Goal: Task Accomplishment & Management: Use online tool/utility

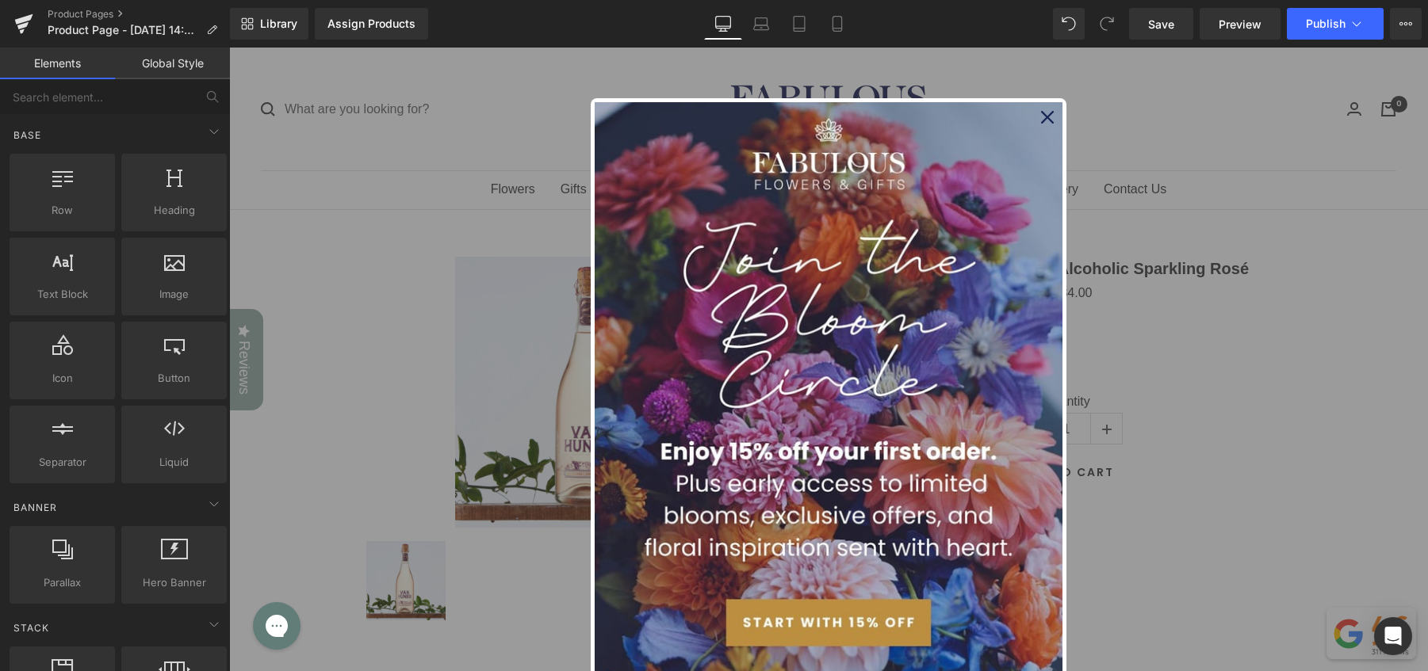
click at [1046, 117] on icon "close icon" at bounding box center [1047, 117] width 13 height 13
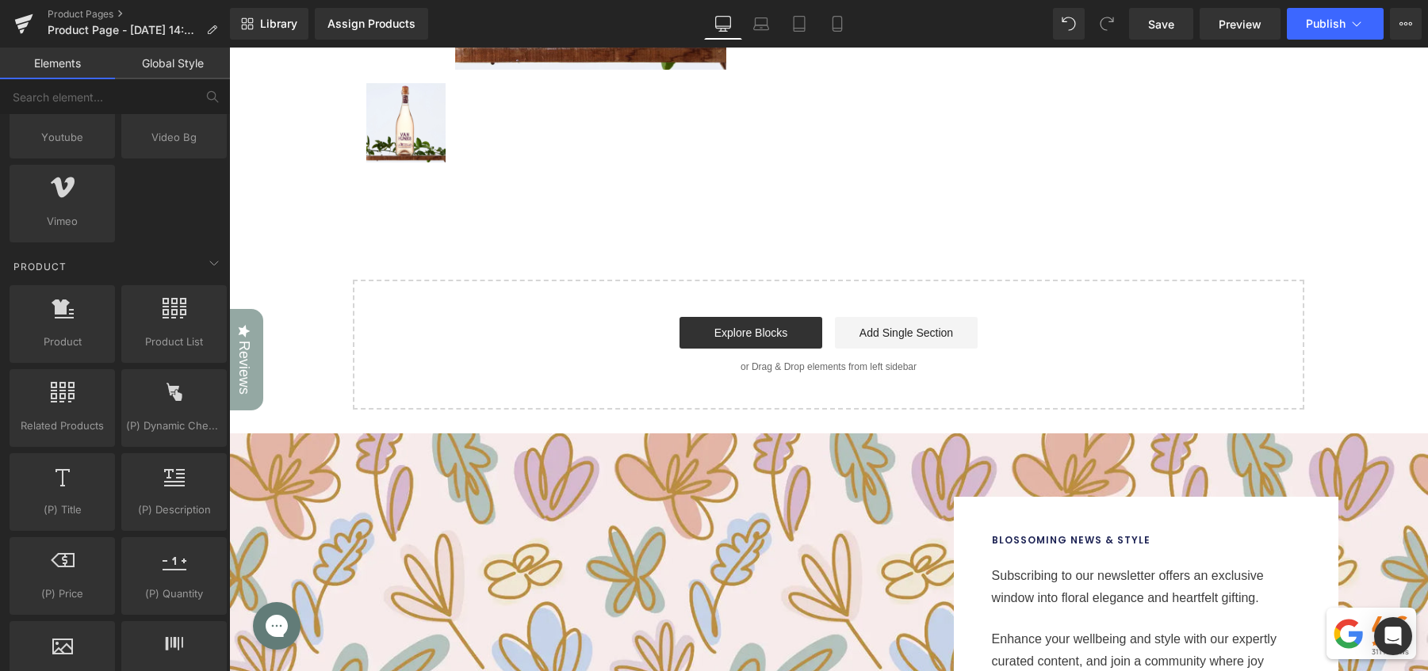
scroll to position [1237, 0]
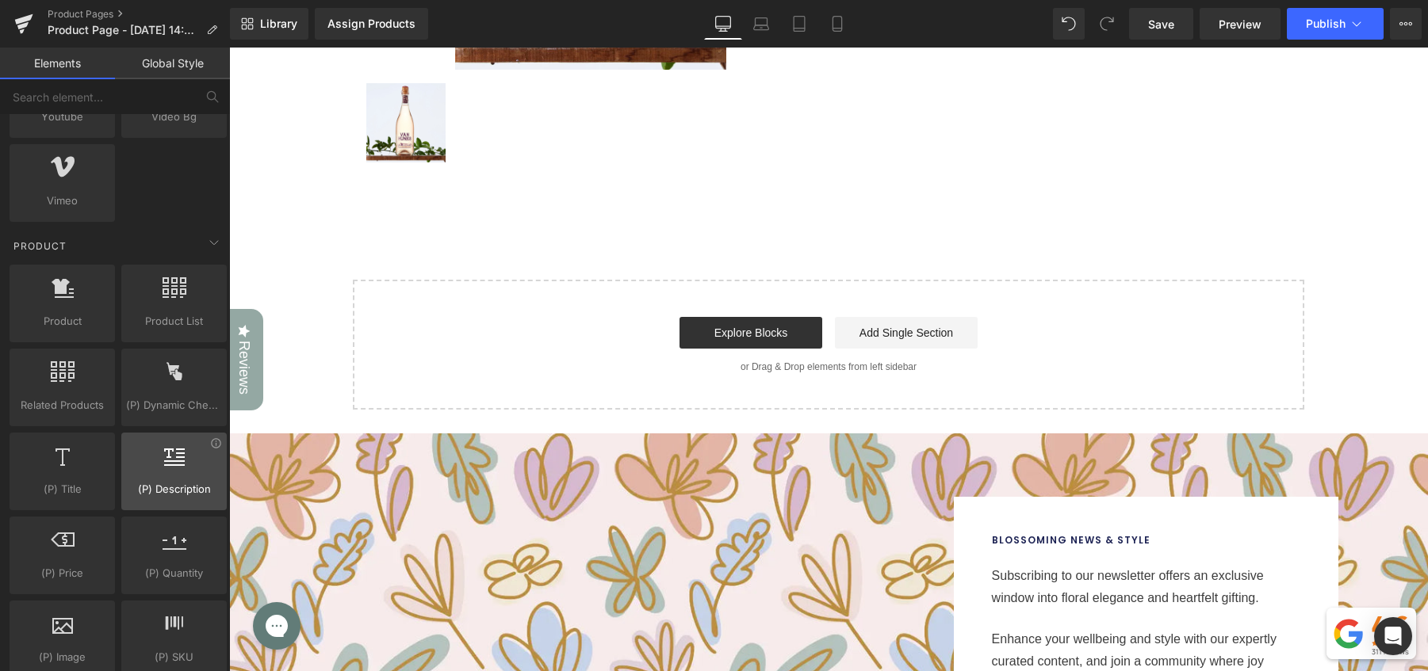
click at [164, 455] on icon at bounding box center [174, 455] width 21 height 21
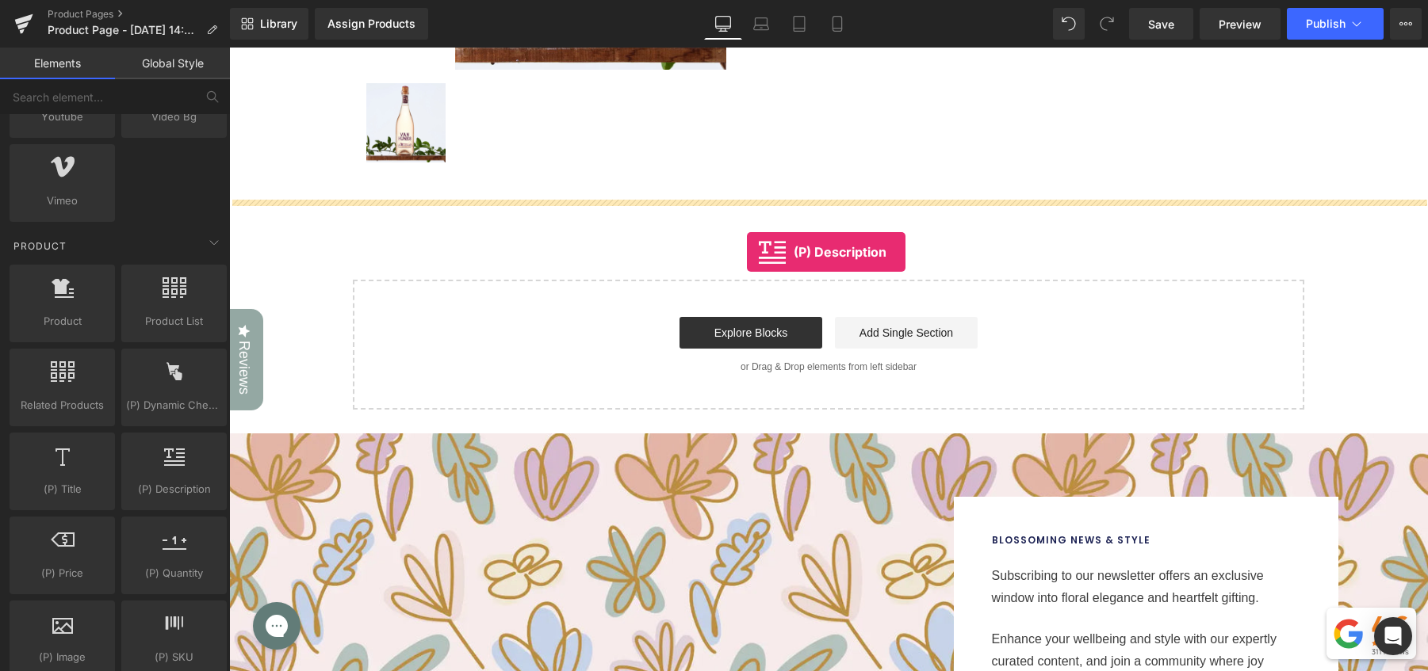
drag, startPoint x: 386, startPoint y: 506, endPoint x: 746, endPoint y: 252, distance: 440.3
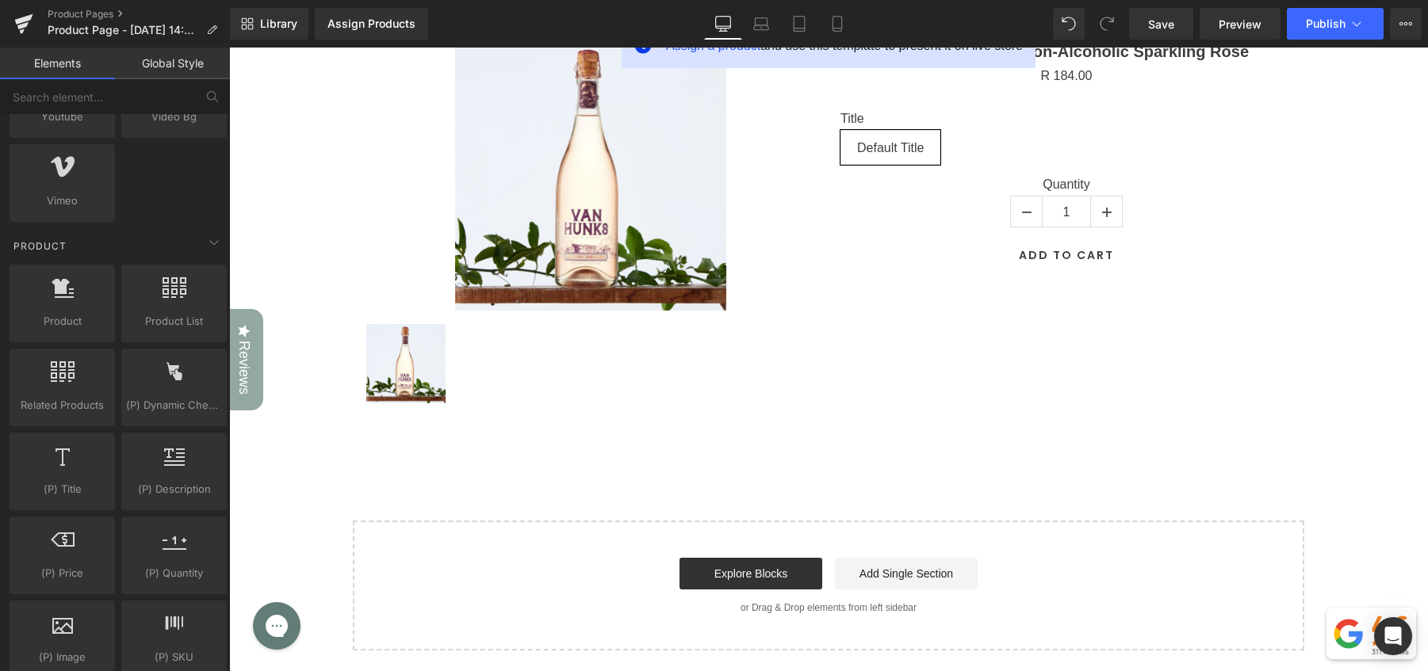
scroll to position [0, 0]
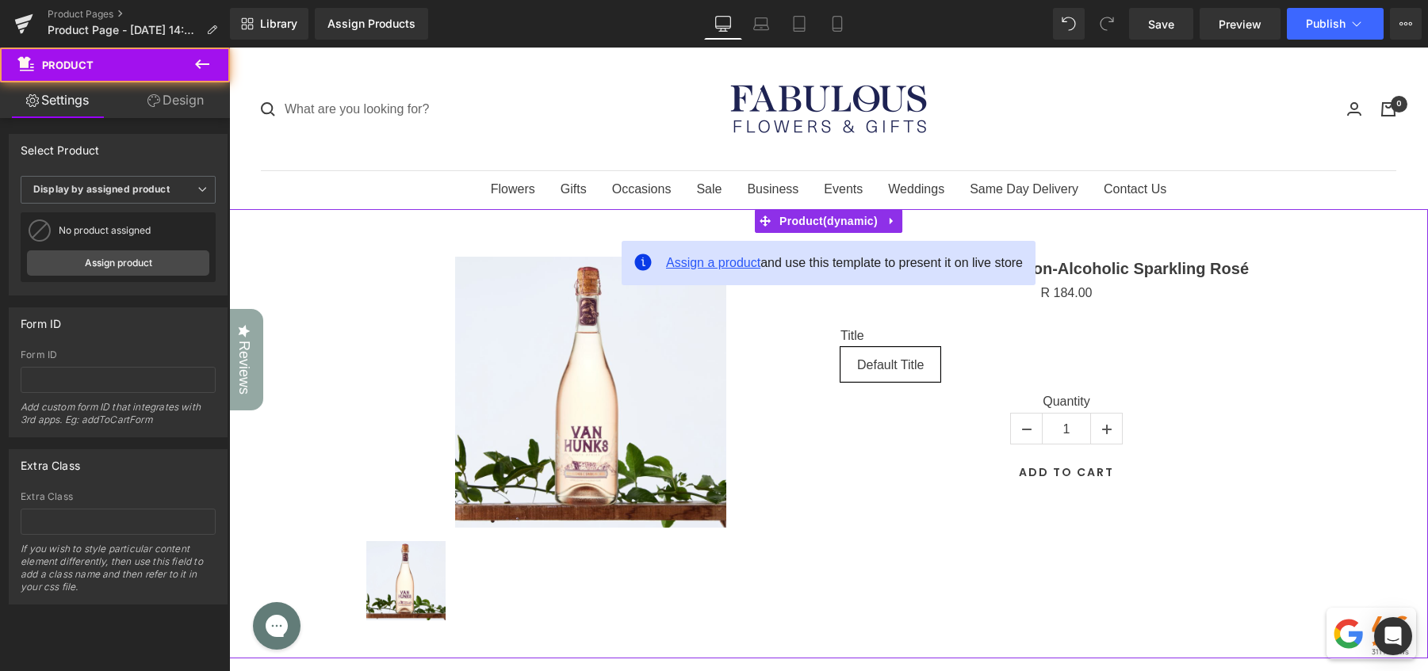
click at [715, 263] on span "Assign a product" at bounding box center [713, 262] width 94 height 13
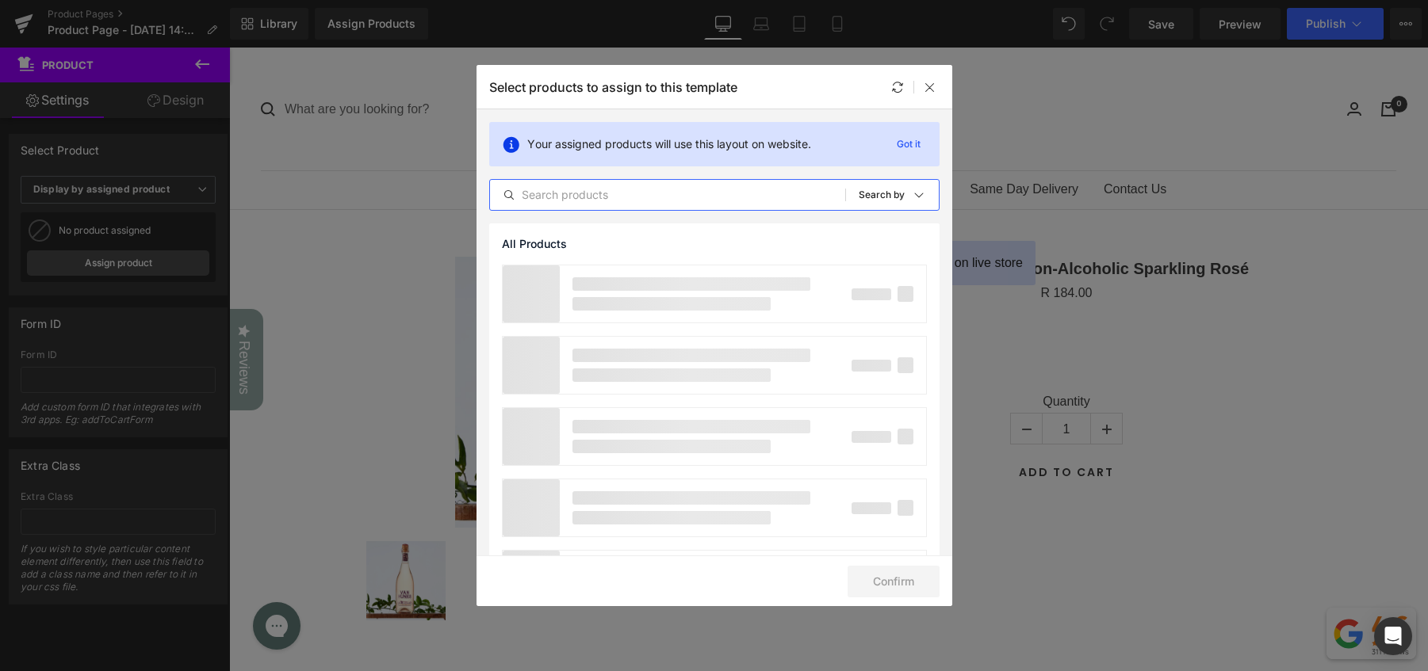
click at [638, 201] on input "text" at bounding box center [667, 194] width 355 height 19
type input "distinc"
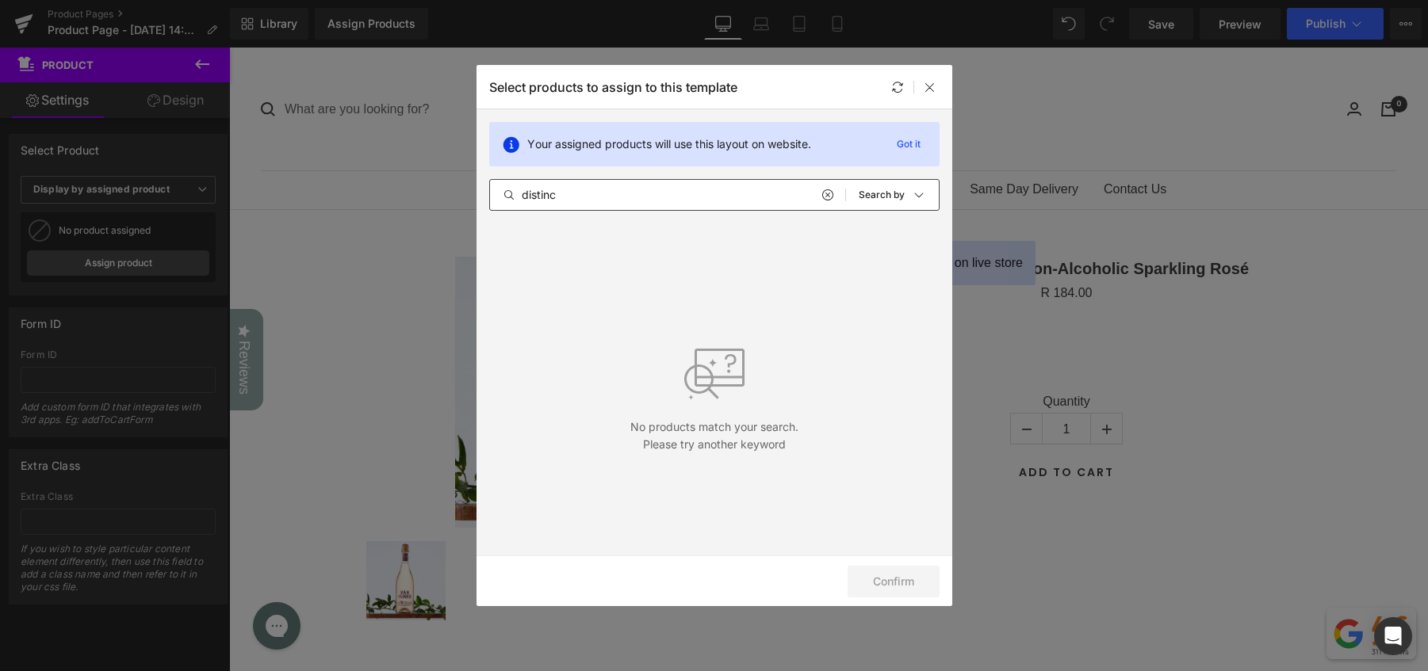
click at [616, 203] on input "distinc" at bounding box center [667, 194] width 355 height 19
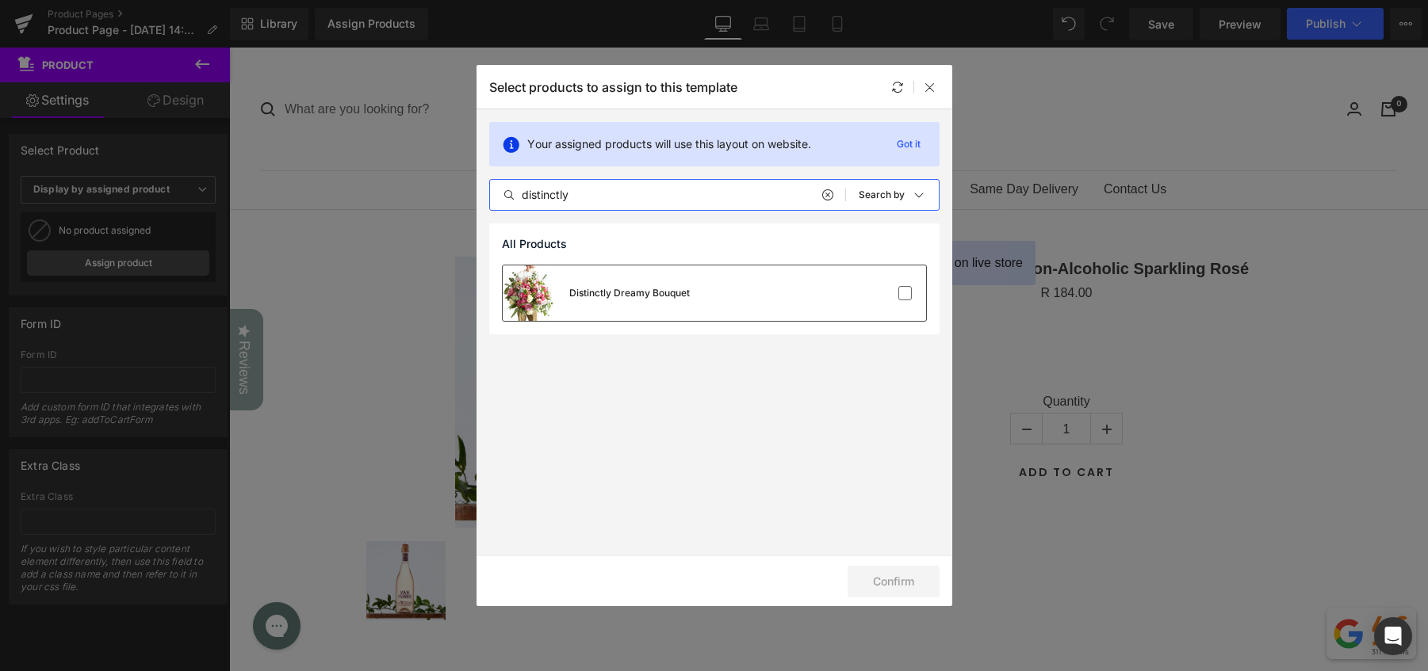
type input "distinctly"
click at [675, 294] on div "Distinctly Dreamy Bouquet" at bounding box center [629, 293] width 120 height 14
click at [874, 591] on button "Confirm" at bounding box center [893, 582] width 92 height 32
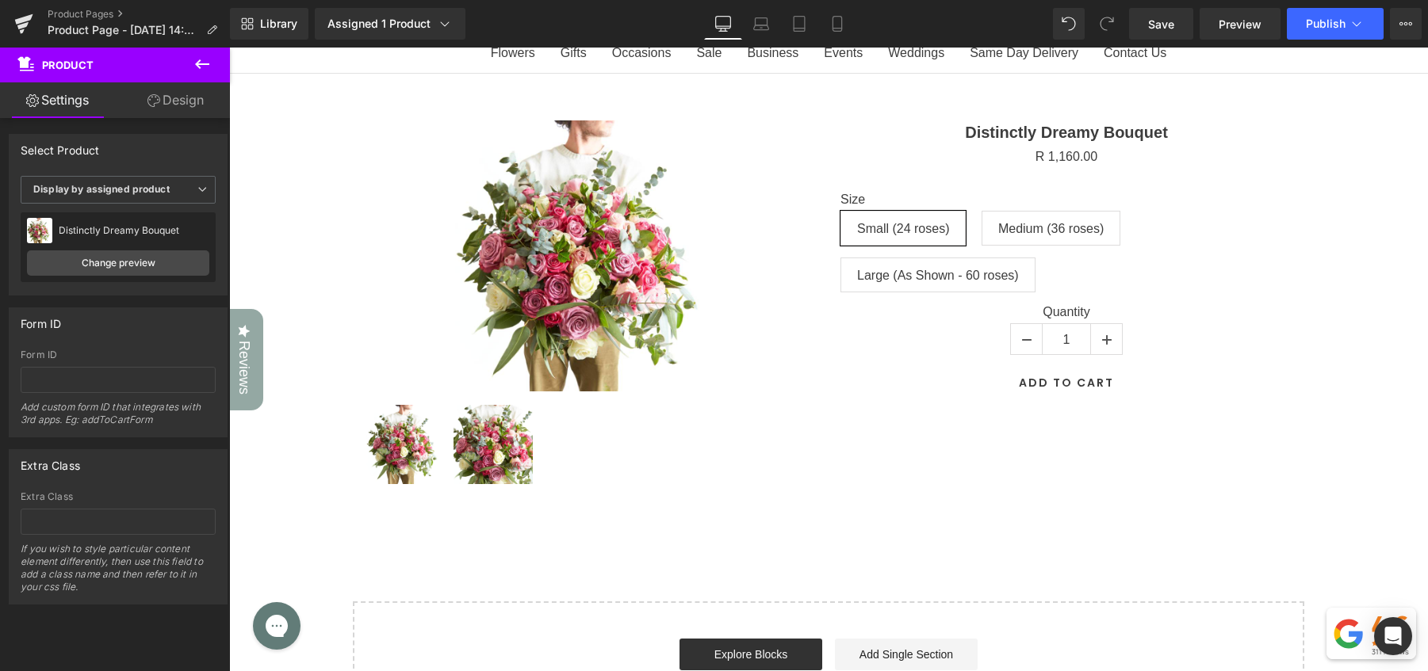
scroll to position [134, 0]
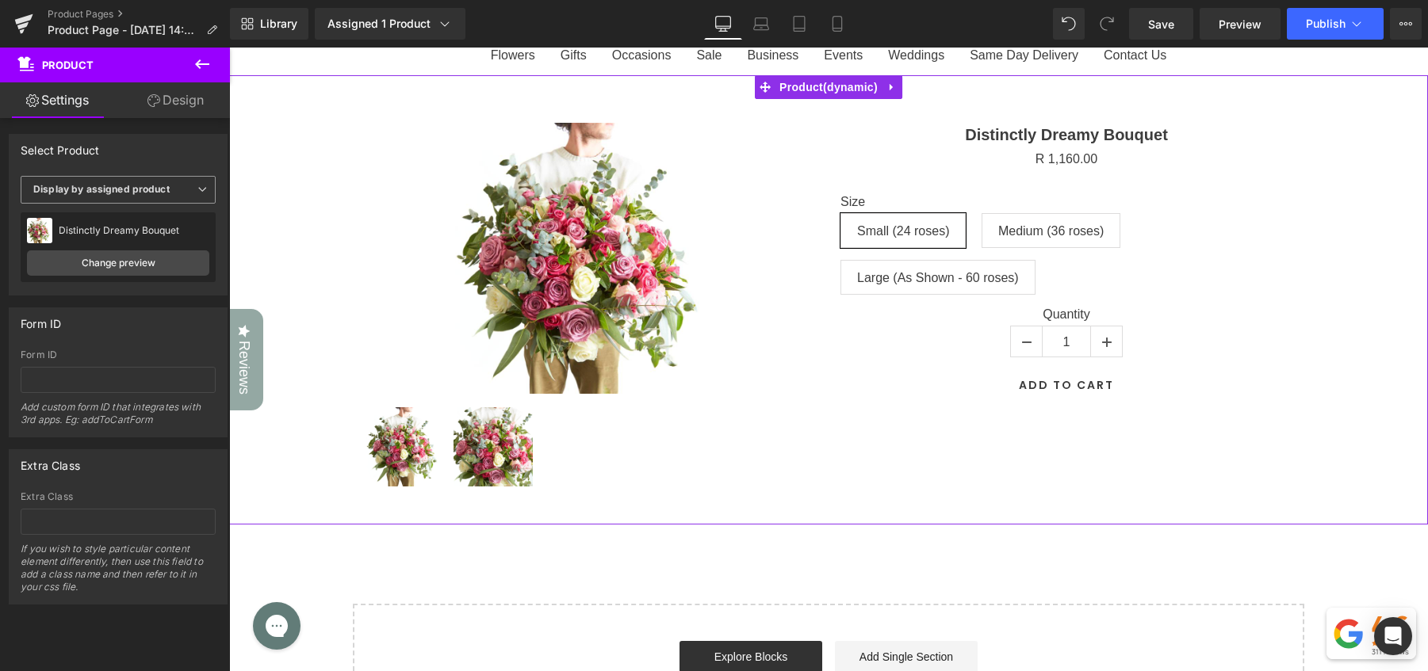
click at [159, 190] on b "Display by assigned product" at bounding box center [101, 189] width 136 height 12
click at [187, 163] on div "Select Product" at bounding box center [118, 150] width 217 height 30
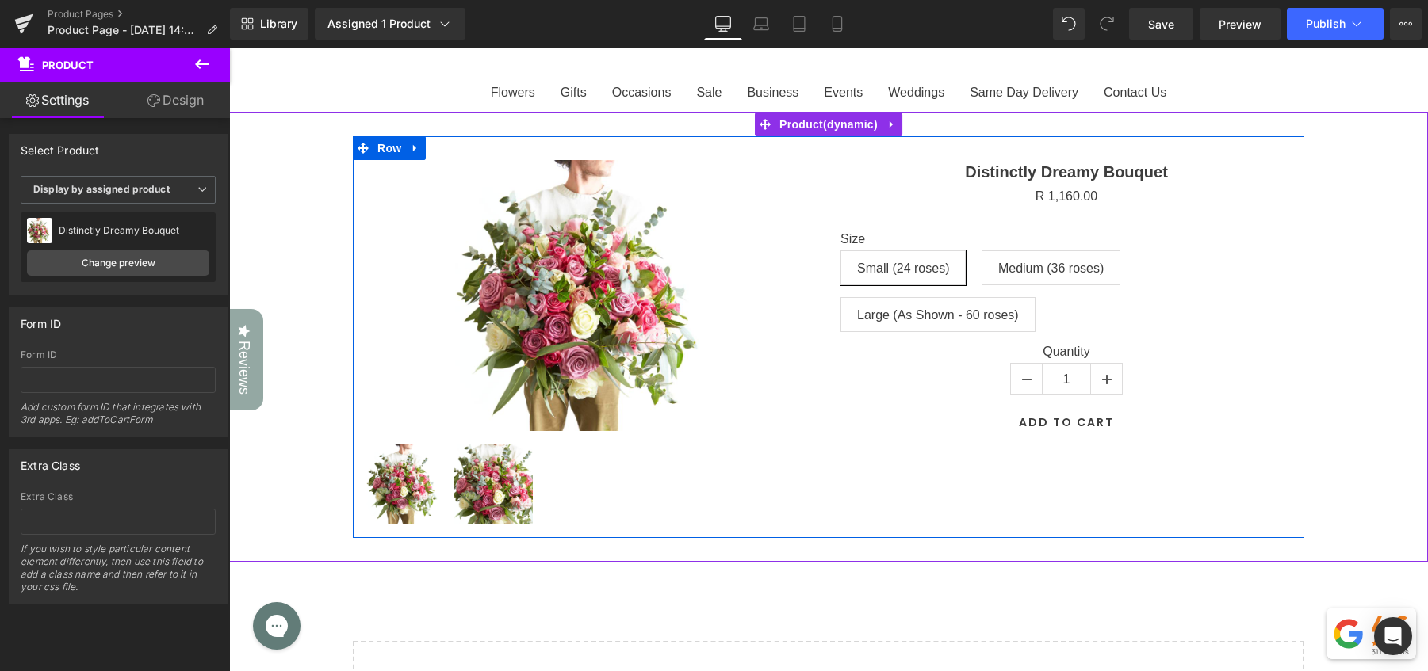
scroll to position [92, 0]
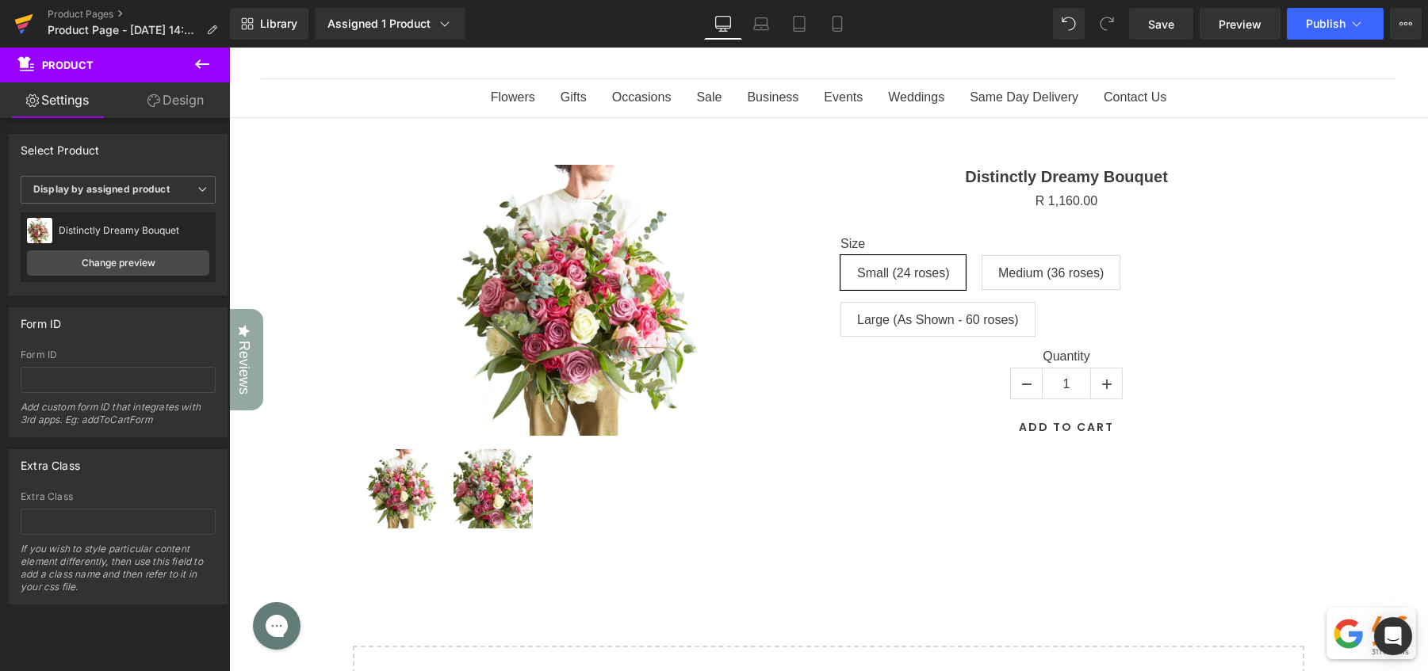
click at [21, 18] on icon at bounding box center [24, 19] width 18 height 10
